Goal: Information Seeking & Learning: Check status

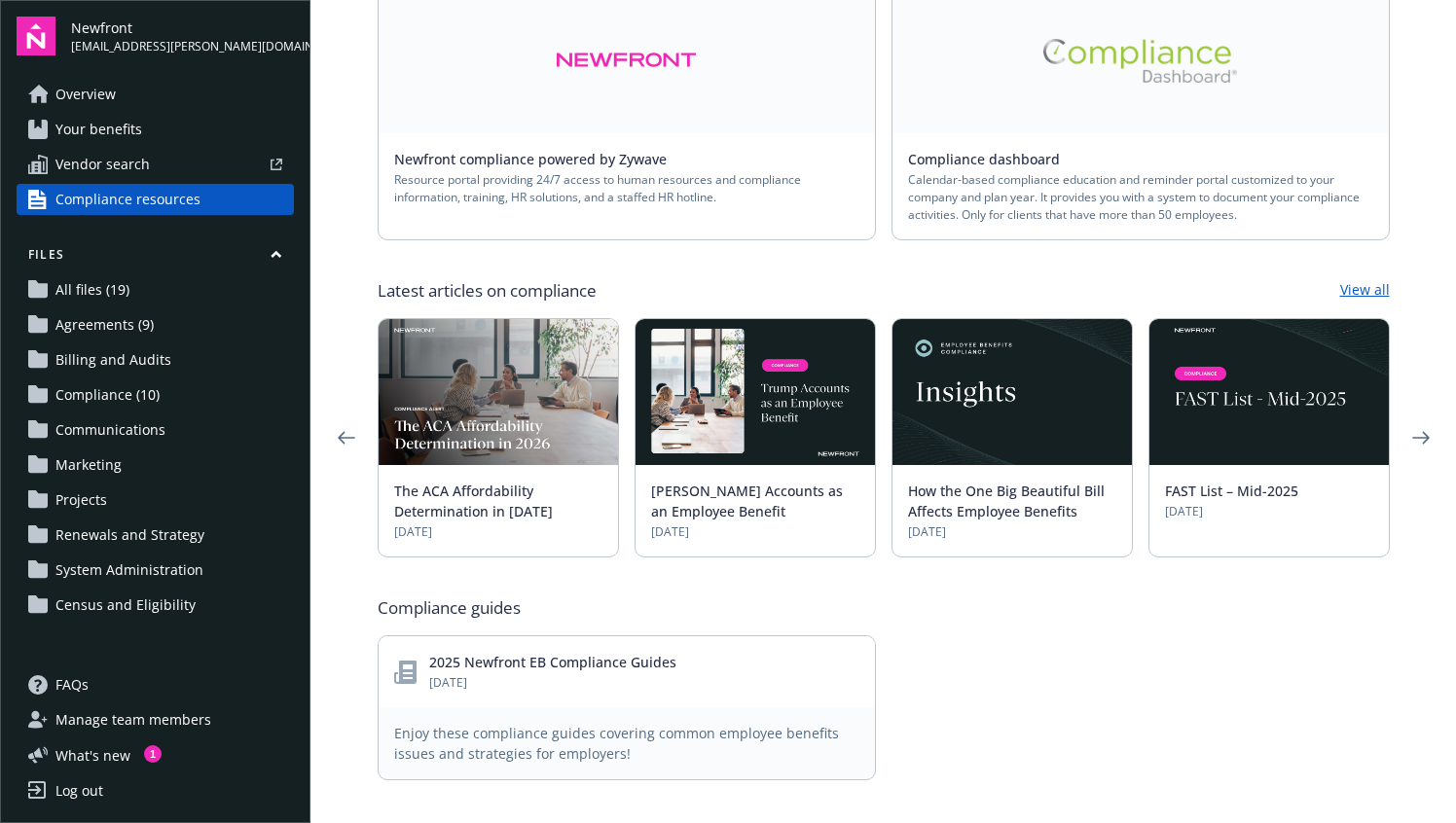
scroll to position [241, 0]
